Goal: Task Accomplishment & Management: Manage account settings

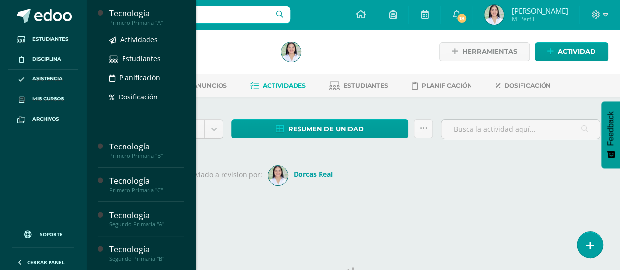
click at [141, 20] on div "Primero Primaria "A"" at bounding box center [146, 22] width 74 height 7
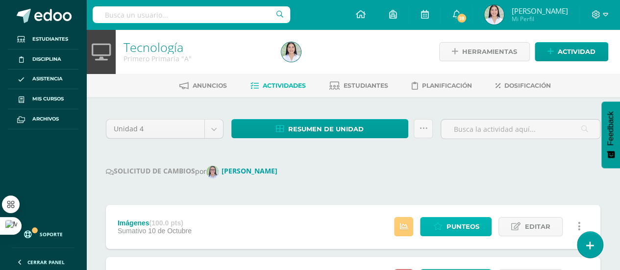
click at [466, 231] on span "Punteos" at bounding box center [462, 227] width 33 height 18
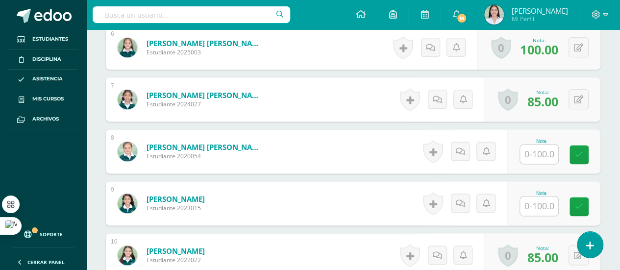
scroll to position [586, 0]
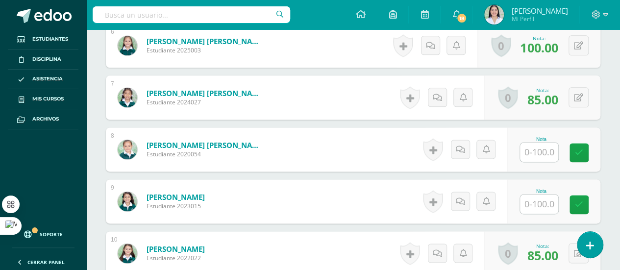
click at [537, 204] on input "text" at bounding box center [539, 203] width 38 height 19
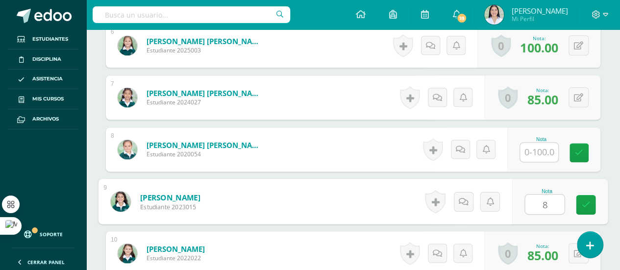
type input "85"
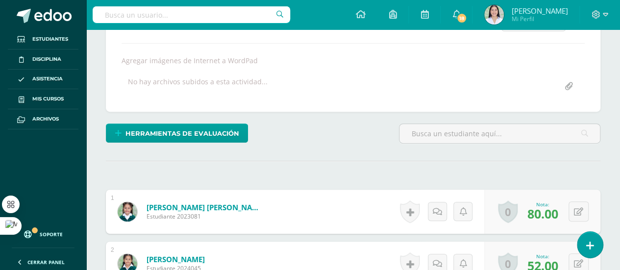
scroll to position [0, 0]
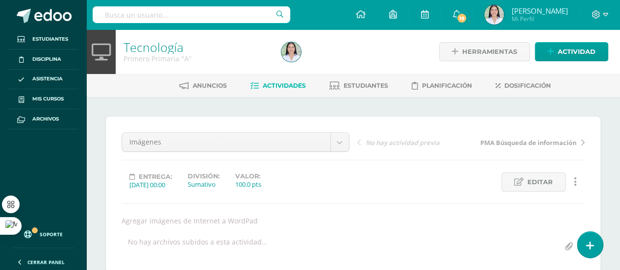
click at [158, 44] on link "Tecnología" at bounding box center [153, 47] width 60 height 17
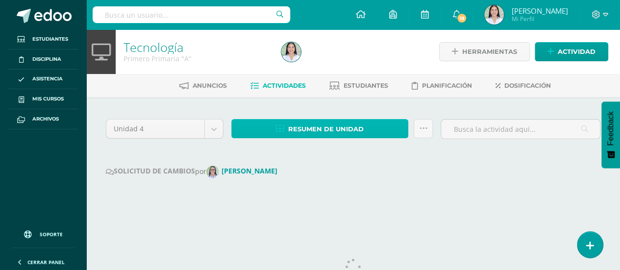
click at [383, 130] on link "Resumen de unidad" at bounding box center [319, 128] width 177 height 19
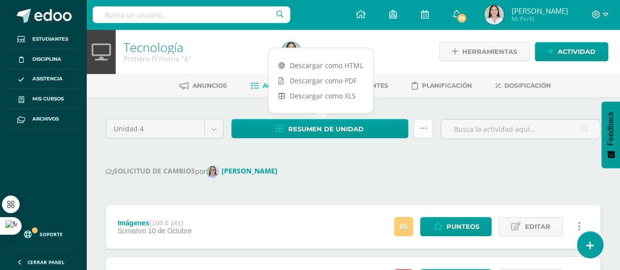
click at [423, 130] on icon at bounding box center [423, 128] width 8 height 8
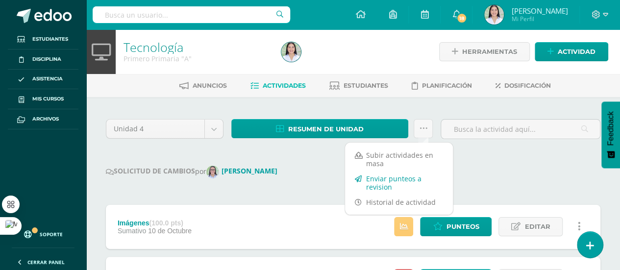
click at [409, 182] on link "Enviar punteos a revision" at bounding box center [399, 183] width 108 height 24
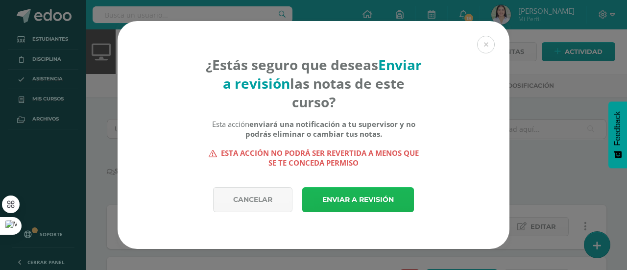
click at [381, 202] on link "Enviar a revisión" at bounding box center [358, 199] width 112 height 25
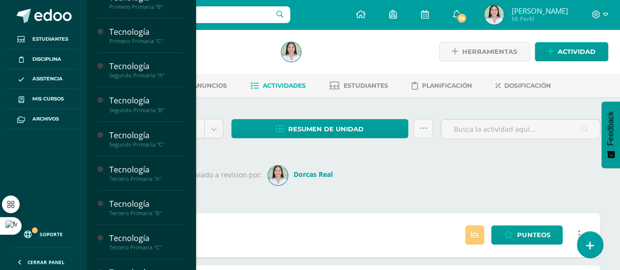
scroll to position [52, 0]
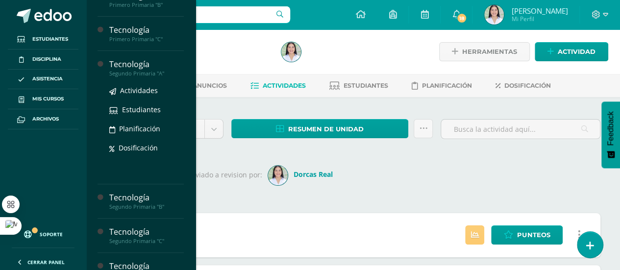
click at [147, 73] on div "Segundo Primaria "A"" at bounding box center [146, 73] width 74 height 7
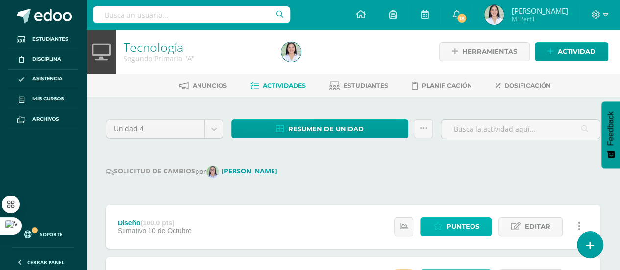
click at [481, 223] on link "Punteos" at bounding box center [456, 226] width 72 height 19
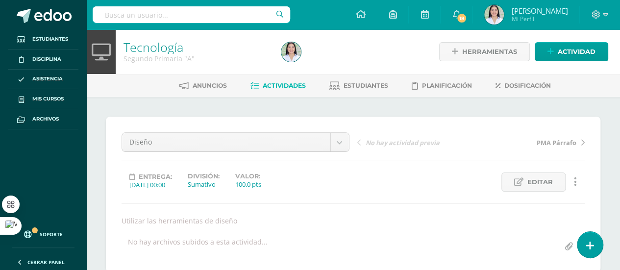
click at [180, 51] on link "Tecnología" at bounding box center [153, 47] width 60 height 17
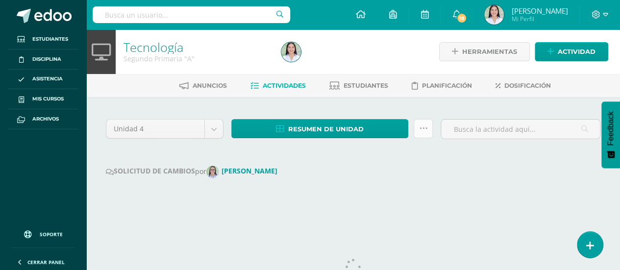
click at [423, 131] on icon at bounding box center [423, 128] width 8 height 8
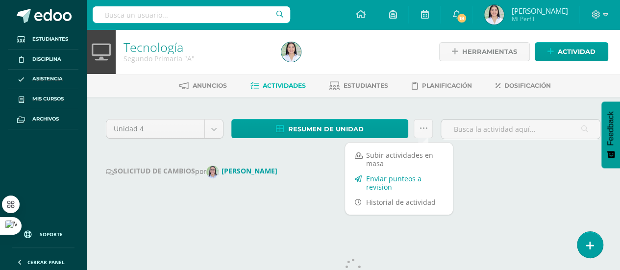
click at [399, 178] on link "Enviar punteos a revision" at bounding box center [399, 183] width 108 height 24
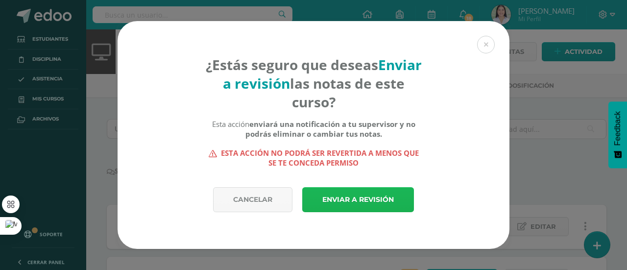
click at [372, 200] on link "Enviar a revisión" at bounding box center [358, 199] width 112 height 25
